Goal: Information Seeking & Learning: Understand process/instructions

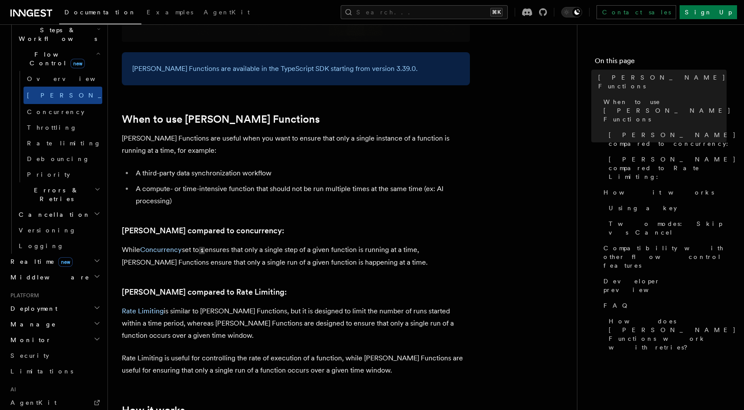
scroll to position [319, 0]
click at [49, 238] on link "Logging" at bounding box center [58, 246] width 87 height 16
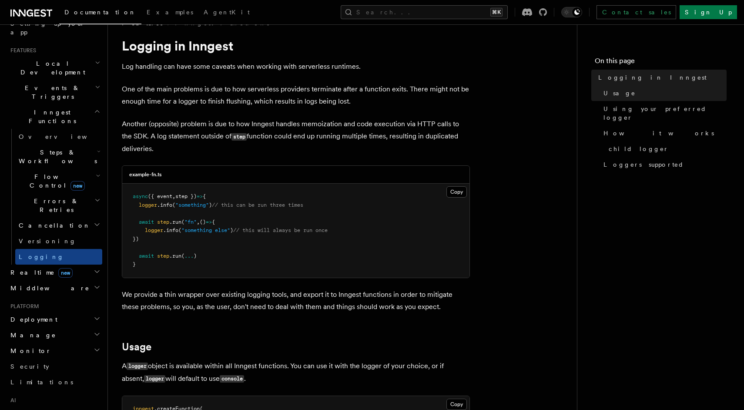
scroll to position [170, 0]
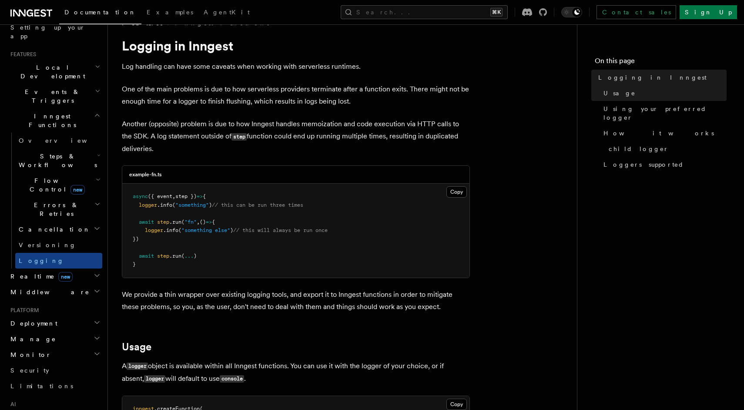
click at [89, 173] on h2 "Flow Control new" at bounding box center [58, 185] width 87 height 24
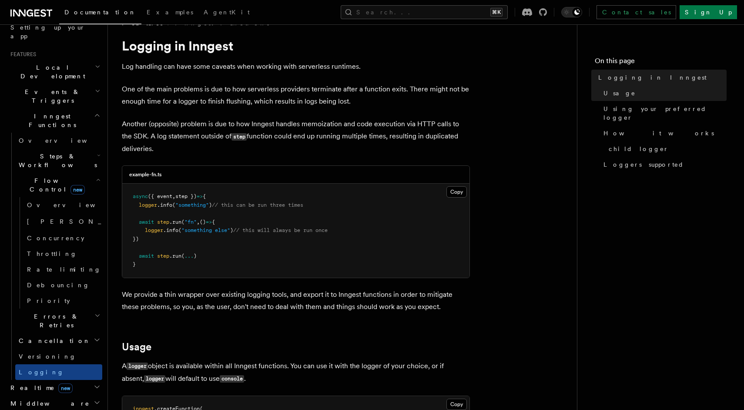
click at [82, 173] on h2 "Flow Control new" at bounding box center [58, 185] width 87 height 24
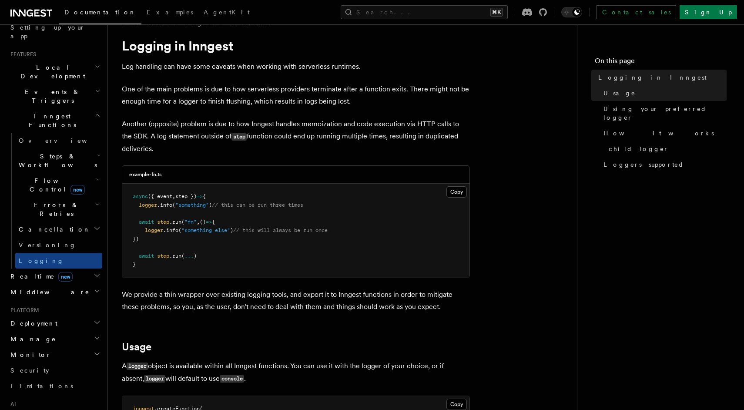
click at [84, 148] on h2 "Steps & Workflows" at bounding box center [58, 160] width 87 height 24
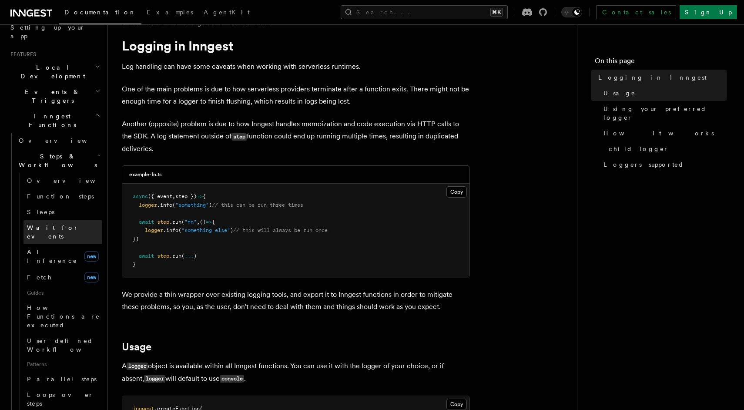
click at [67, 224] on span "Wait for events" at bounding box center [53, 232] width 52 height 16
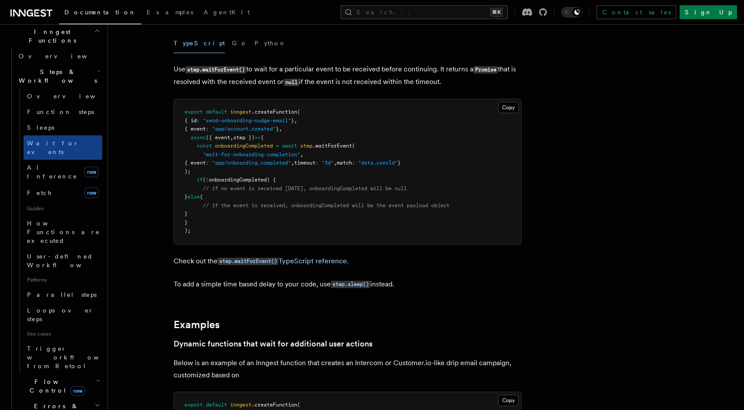
scroll to position [103, 0]
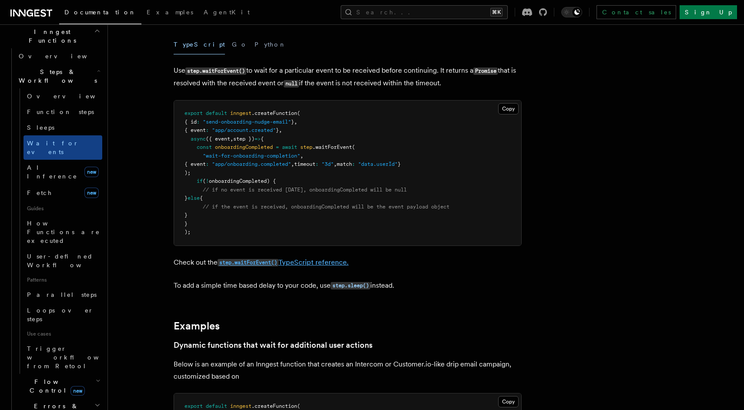
click at [299, 266] on link "step.waitForEvent() TypeScript reference." at bounding box center [283, 262] width 131 height 8
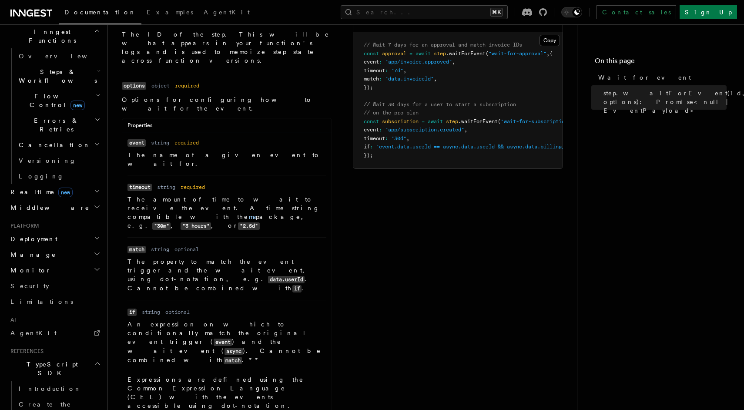
scroll to position [88, 0]
